Goal: Transaction & Acquisition: Subscribe to service/newsletter

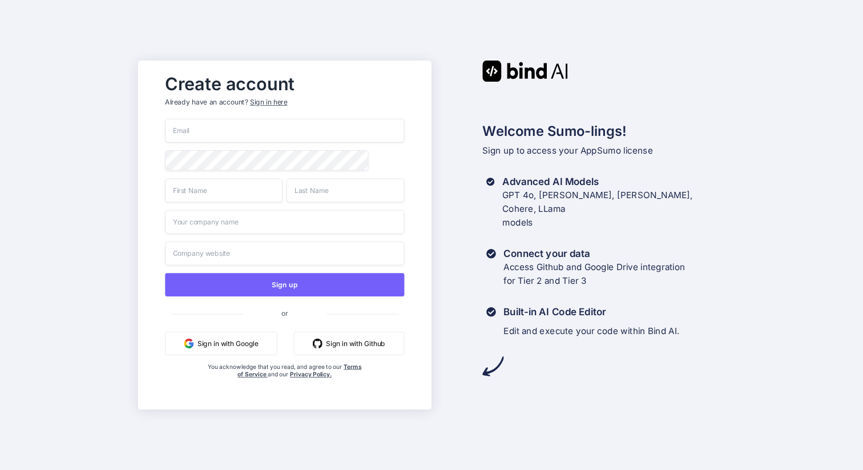
click at [219, 125] on input "email" at bounding box center [285, 131] width 239 height 24
type input "[EMAIL_ADDRESS][PERSON_NAME][DOMAIN_NAME]"
type input "Max"
type input "[PERSON_NAME]"
type input "Opendev Digital"
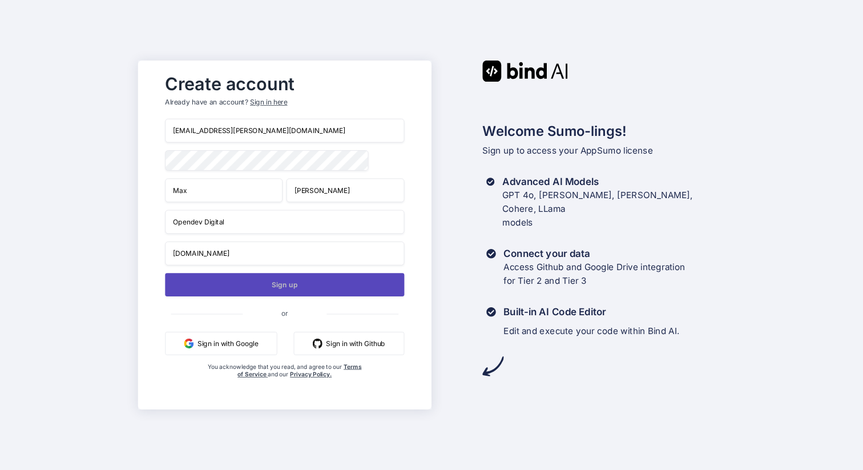
type input "[DOMAIN_NAME]"
click at [283, 288] on button "Sign up" at bounding box center [285, 284] width 239 height 23
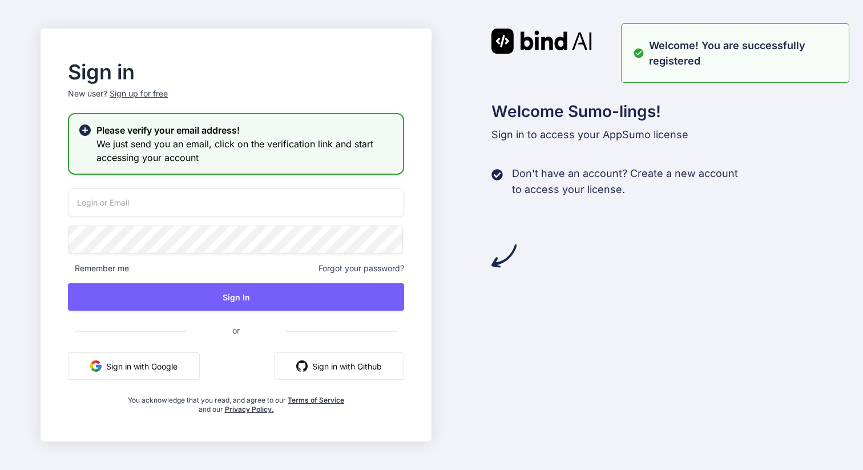
type input "[EMAIL_ADDRESS][PERSON_NAME][DOMAIN_NAME]"
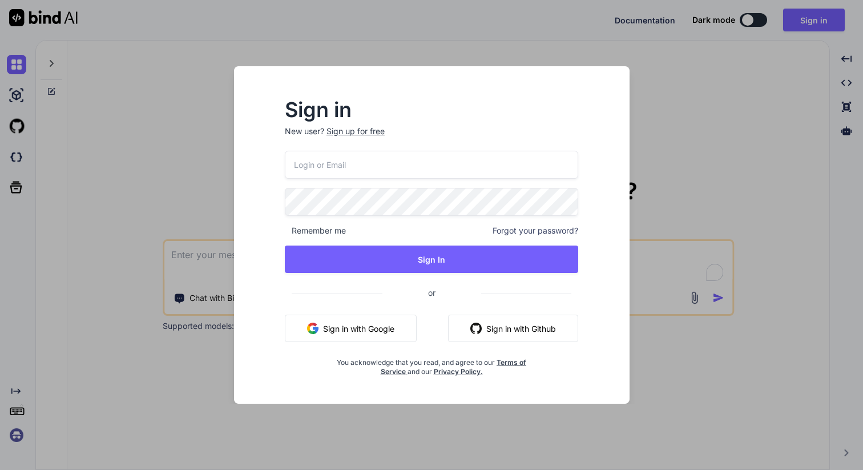
type textarea "x"
click at [322, 160] on input "email" at bounding box center [431, 165] width 293 height 28
type input "[EMAIL_ADDRESS][PERSON_NAME][DOMAIN_NAME]"
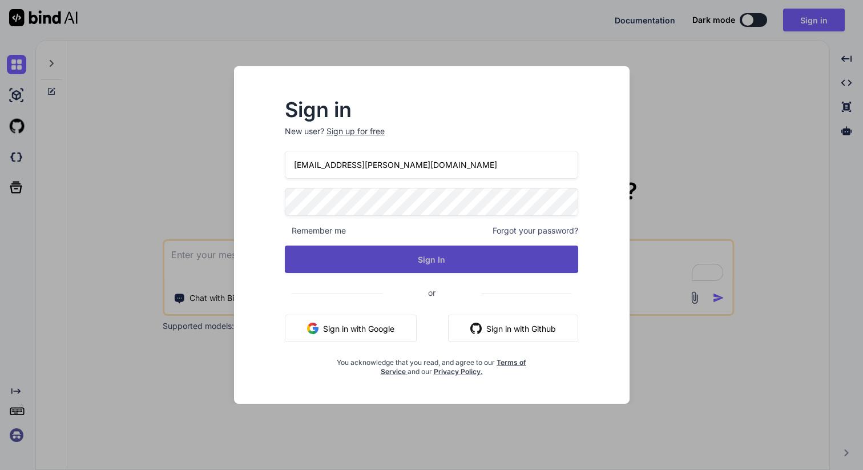
click at [382, 263] on button "Sign In" at bounding box center [431, 258] width 293 height 27
click at [429, 260] on button "Sign In" at bounding box center [431, 258] width 293 height 27
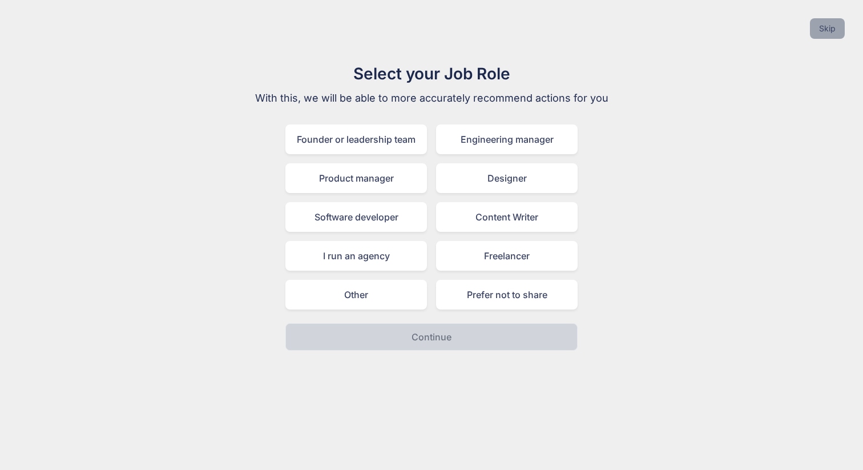
click at [826, 27] on button "Skip" at bounding box center [827, 28] width 35 height 21
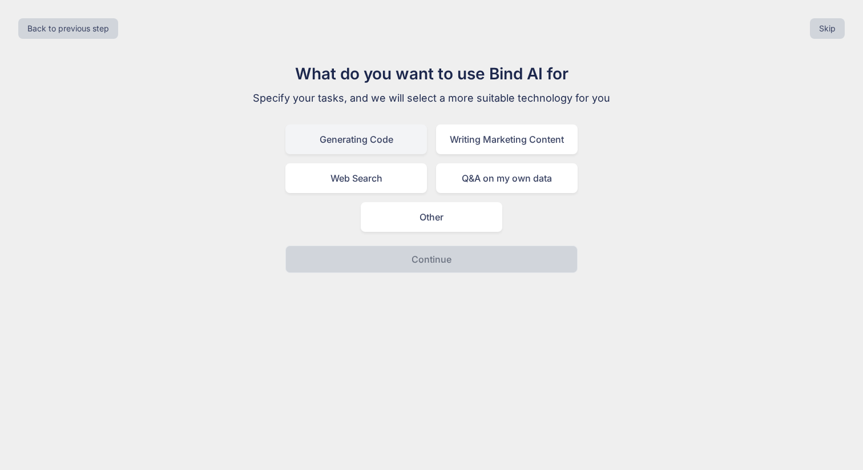
click at [370, 138] on div "Generating Code" at bounding box center [356, 139] width 142 height 30
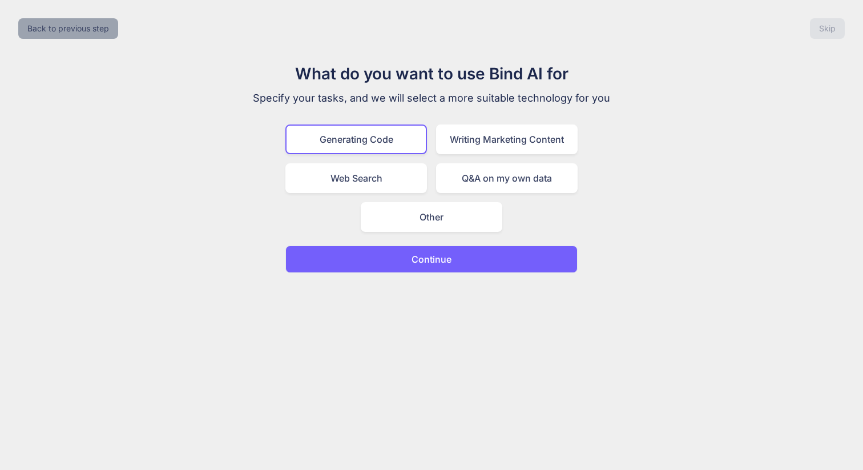
click at [80, 29] on button "Back to previous step" at bounding box center [68, 28] width 100 height 21
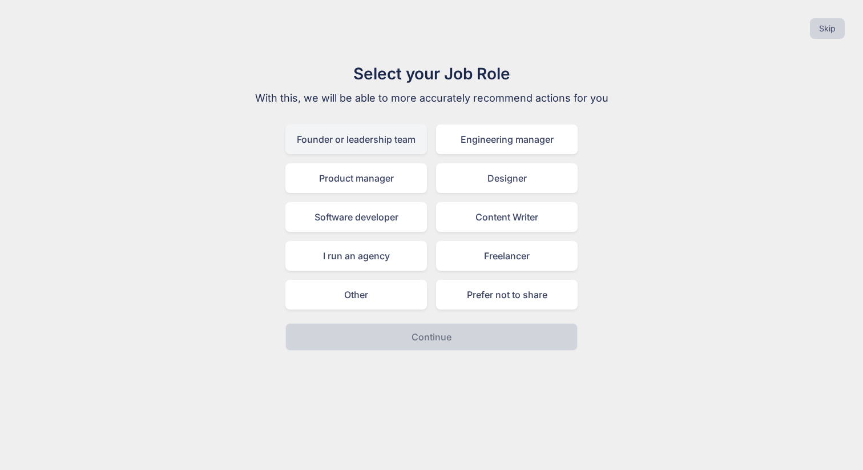
click at [380, 139] on div "Founder or leadership team" at bounding box center [356, 139] width 142 height 30
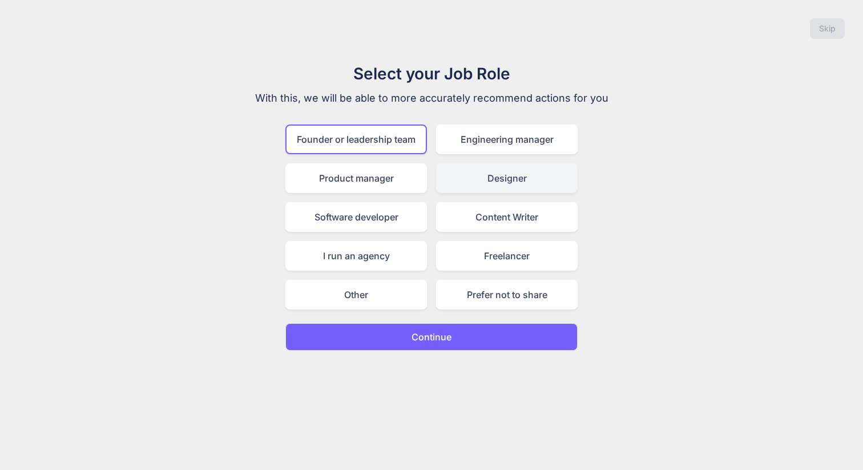
click at [468, 179] on div "Designer" at bounding box center [507, 178] width 142 height 30
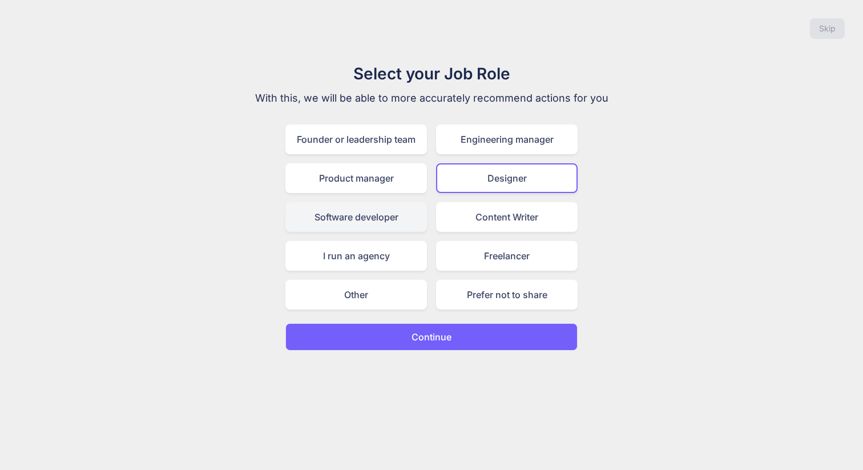
click at [376, 215] on div "Software developer" at bounding box center [356, 217] width 142 height 30
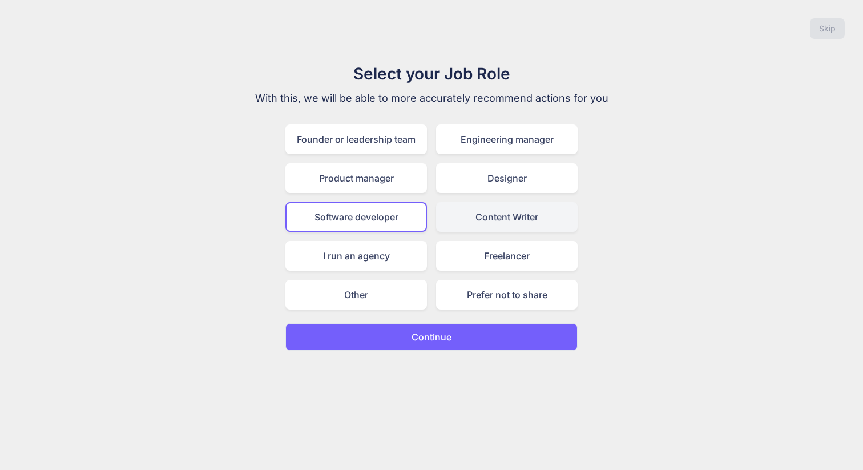
click at [477, 221] on div "Content Writer" at bounding box center [507, 217] width 142 height 30
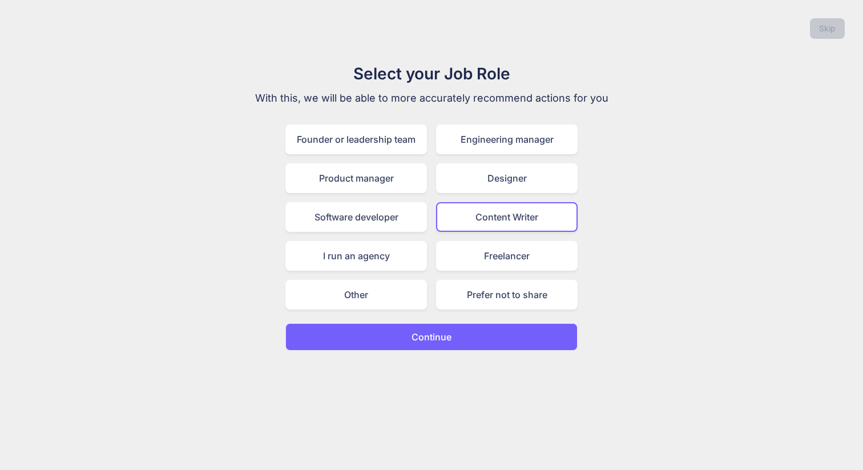
click at [826, 39] on div "Skip" at bounding box center [431, 28] width 845 height 39
click at [502, 294] on div "Prefer not to share" at bounding box center [507, 295] width 142 height 30
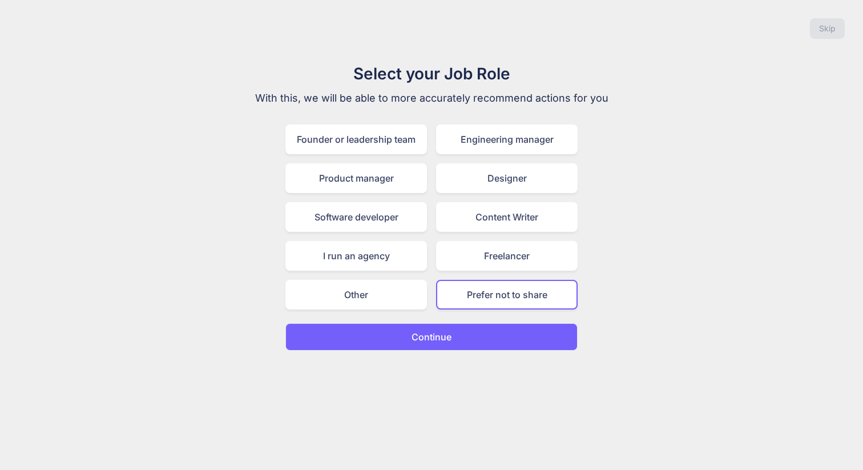
click at [489, 345] on button "Continue" at bounding box center [431, 336] width 292 height 27
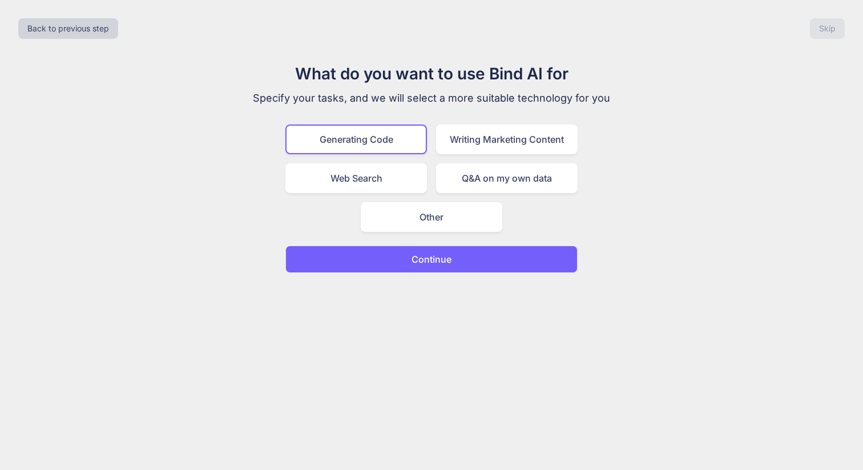
click at [485, 255] on button "Continue" at bounding box center [431, 258] width 292 height 27
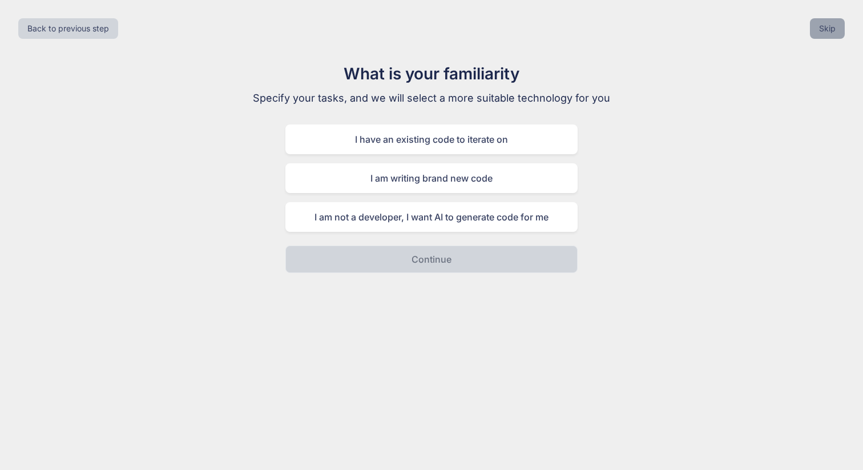
click at [830, 30] on button "Skip" at bounding box center [827, 28] width 35 height 21
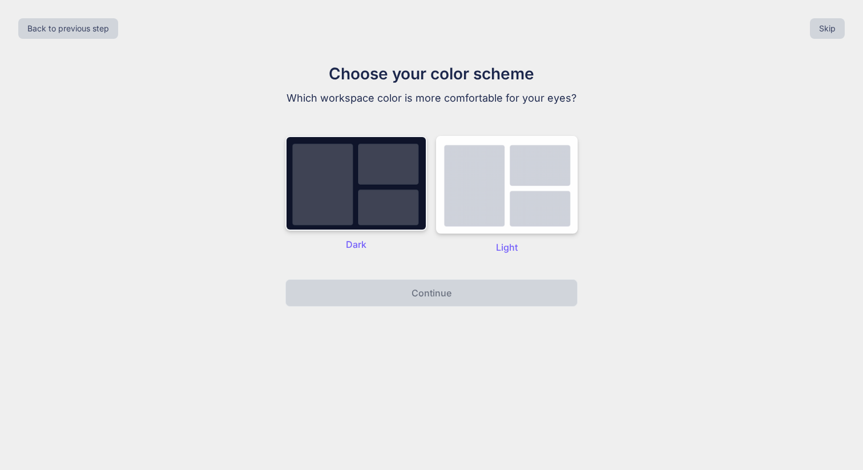
click at [405, 178] on img at bounding box center [356, 183] width 142 height 95
click at [386, 216] on img at bounding box center [356, 183] width 142 height 95
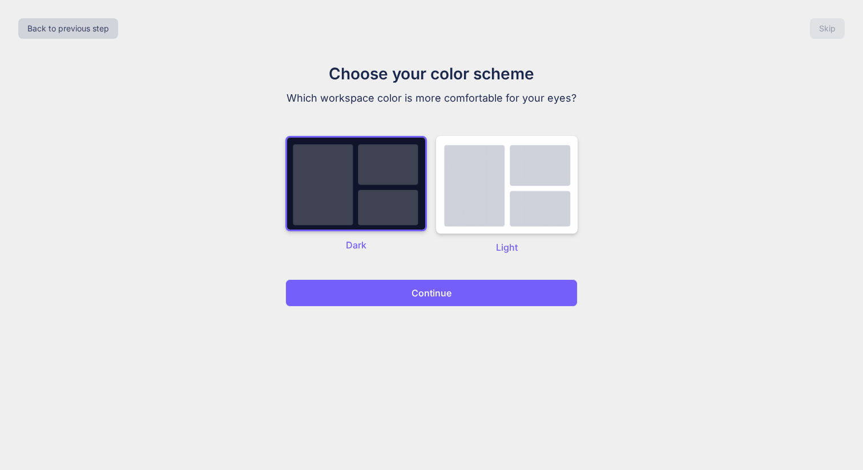
click at [385, 288] on button "Continue" at bounding box center [431, 292] width 292 height 27
click at [422, 291] on p "Continue" at bounding box center [432, 293] width 40 height 14
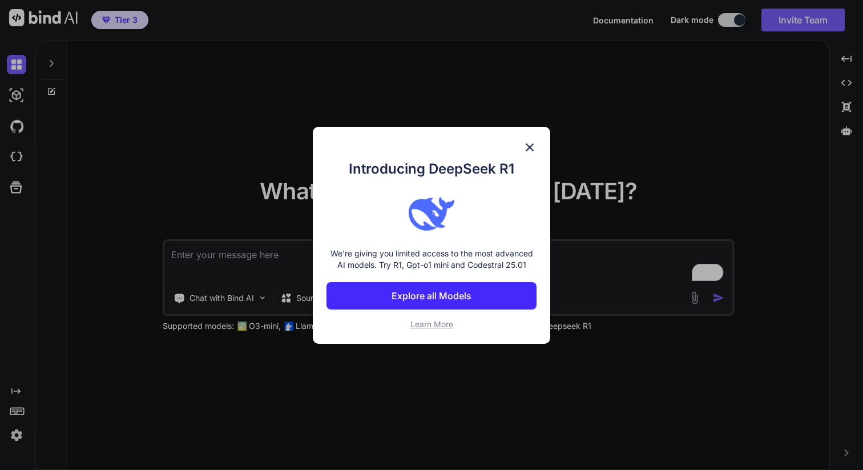
click at [526, 145] on img at bounding box center [530, 147] width 14 height 14
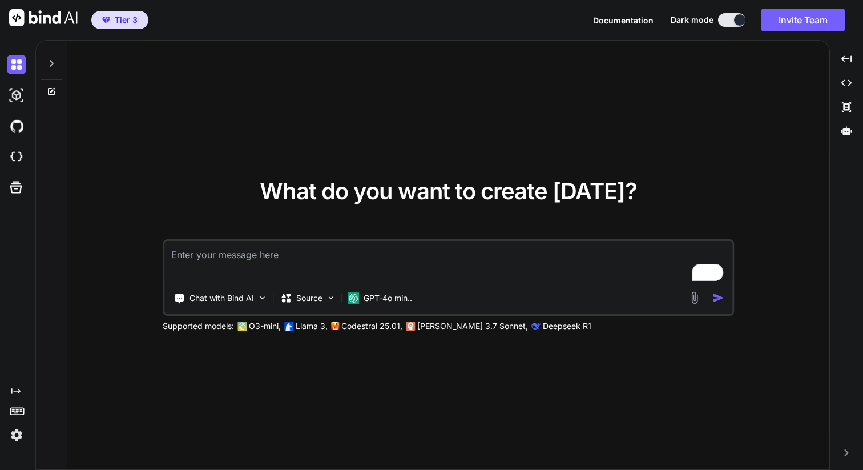
click at [50, 67] on icon at bounding box center [51, 63] width 9 height 9
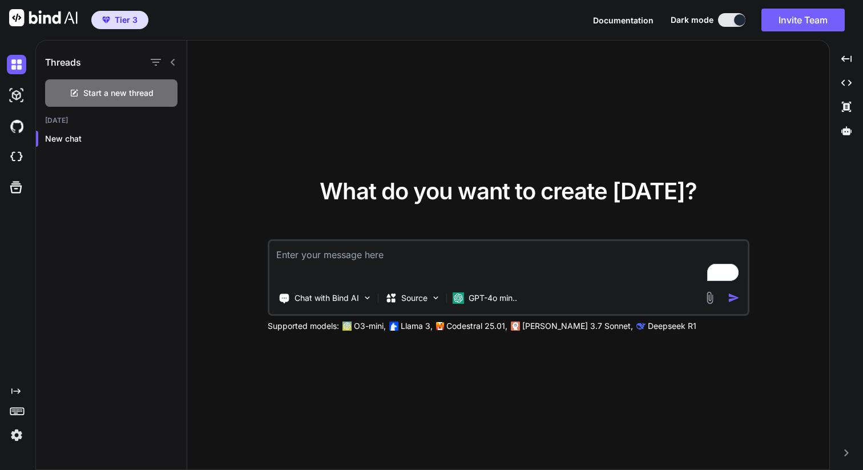
click at [171, 62] on icon at bounding box center [173, 62] width 4 height 7
type textarea "x"
